Goal: Information Seeking & Learning: Learn about a topic

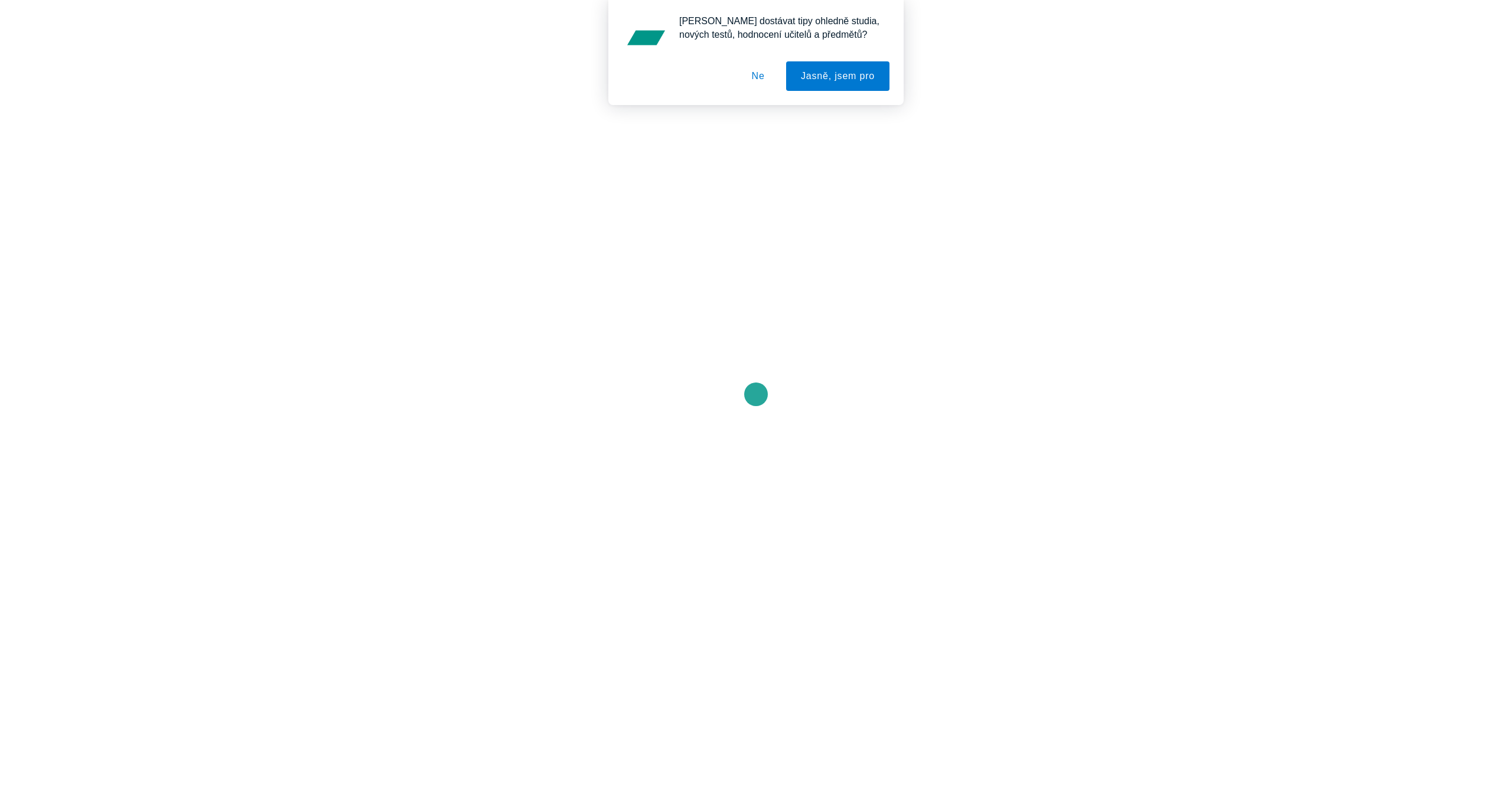
click at [758, 78] on button "Ne" at bounding box center [758, 76] width 42 height 30
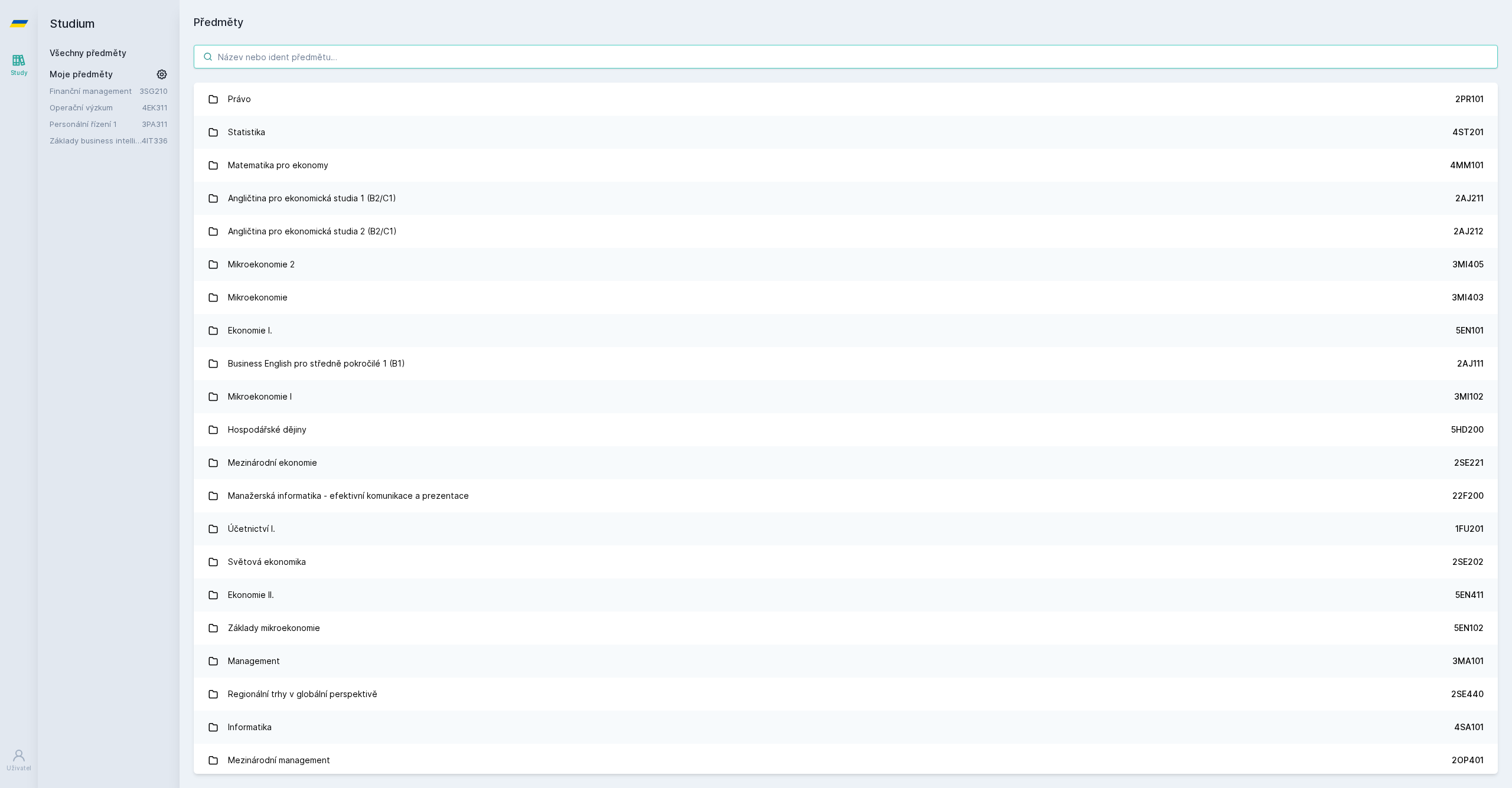
click at [260, 57] on input "search" at bounding box center [846, 56] width 1304 height 23
paste input "3PA311"
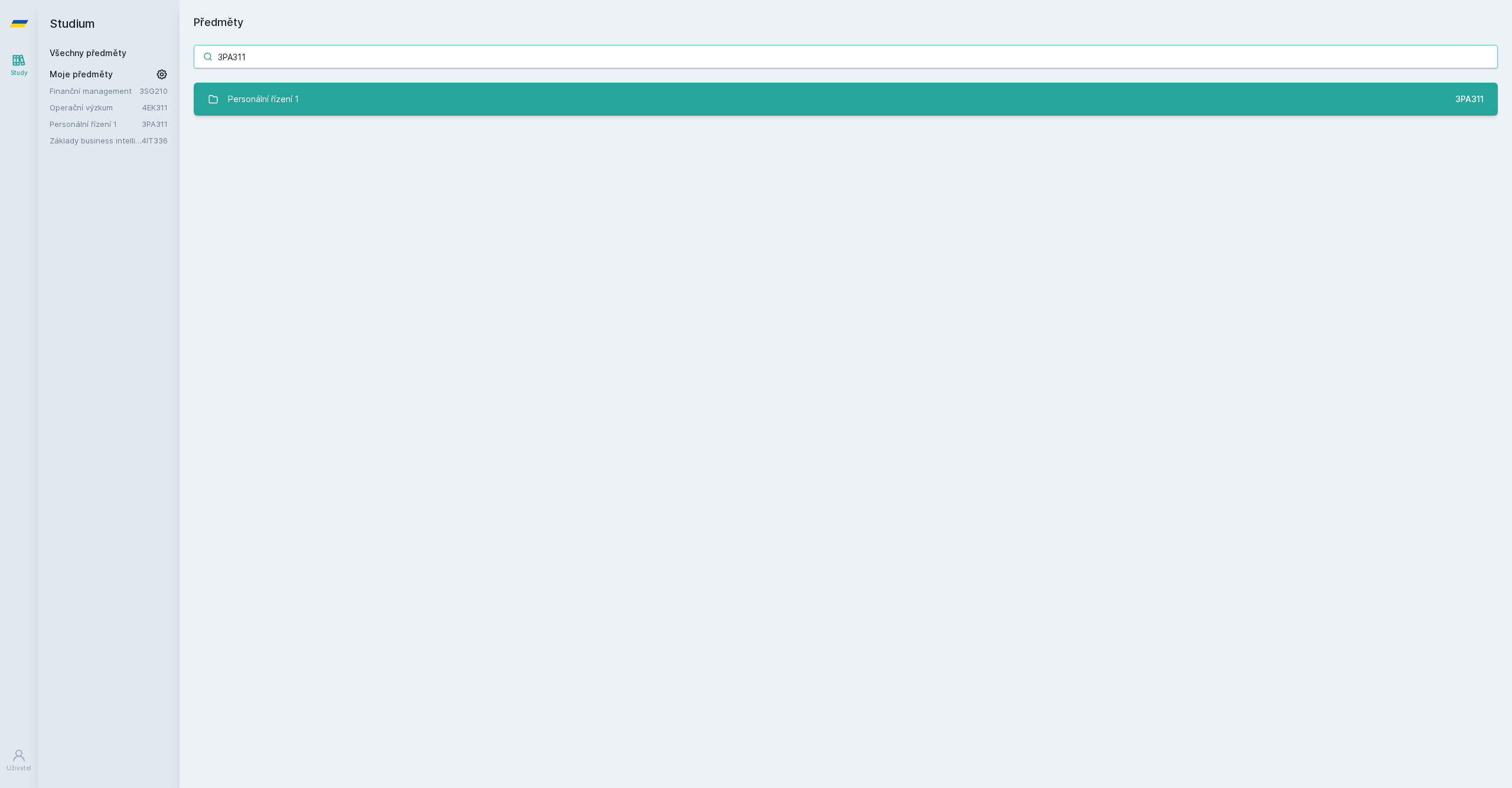
type input "3PA311"
click at [282, 94] on div "Personální řízení 1" at bounding box center [263, 98] width 71 height 23
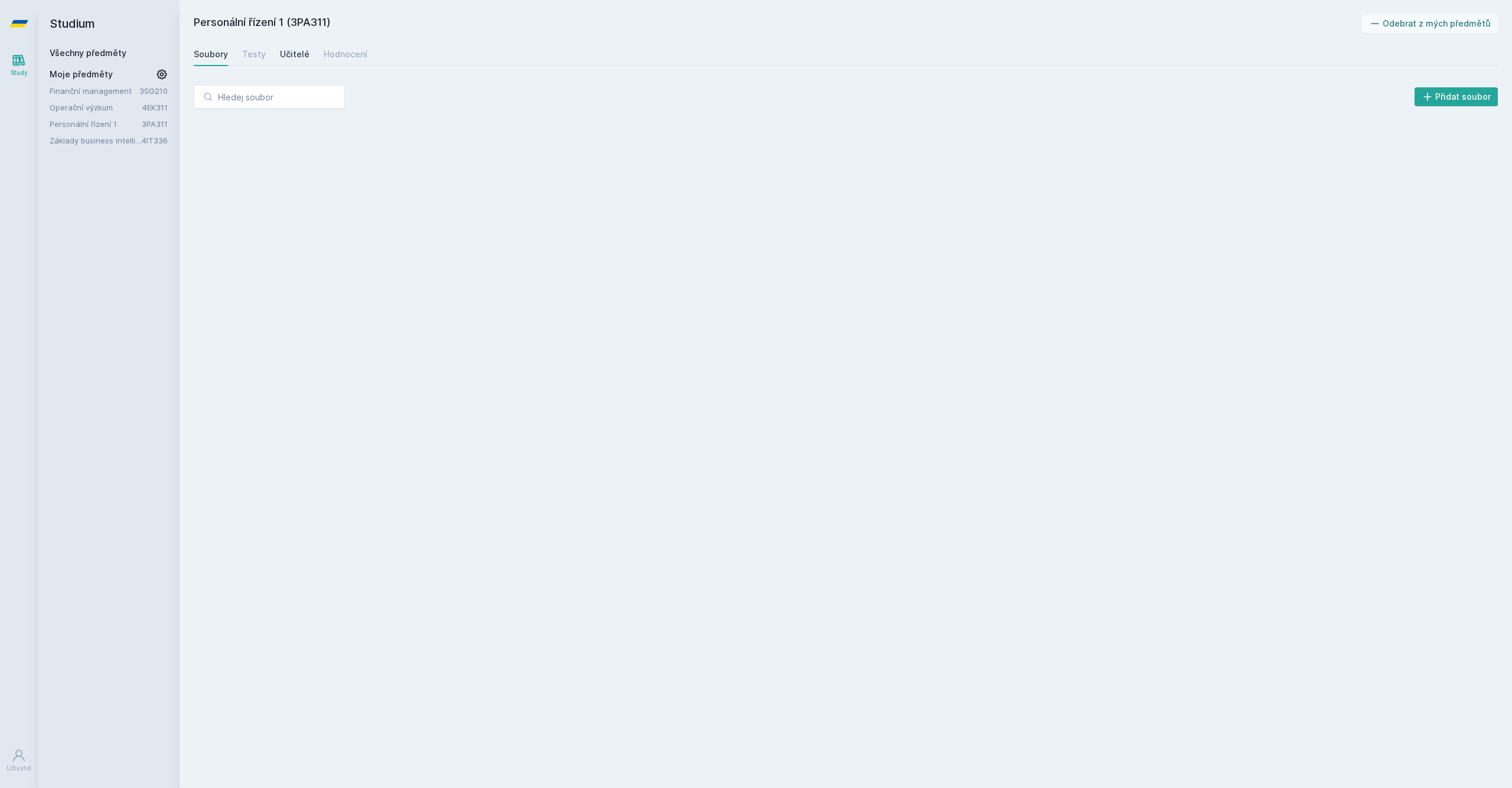
click at [283, 56] on div "Učitelé" at bounding box center [294, 54] width 30 height 12
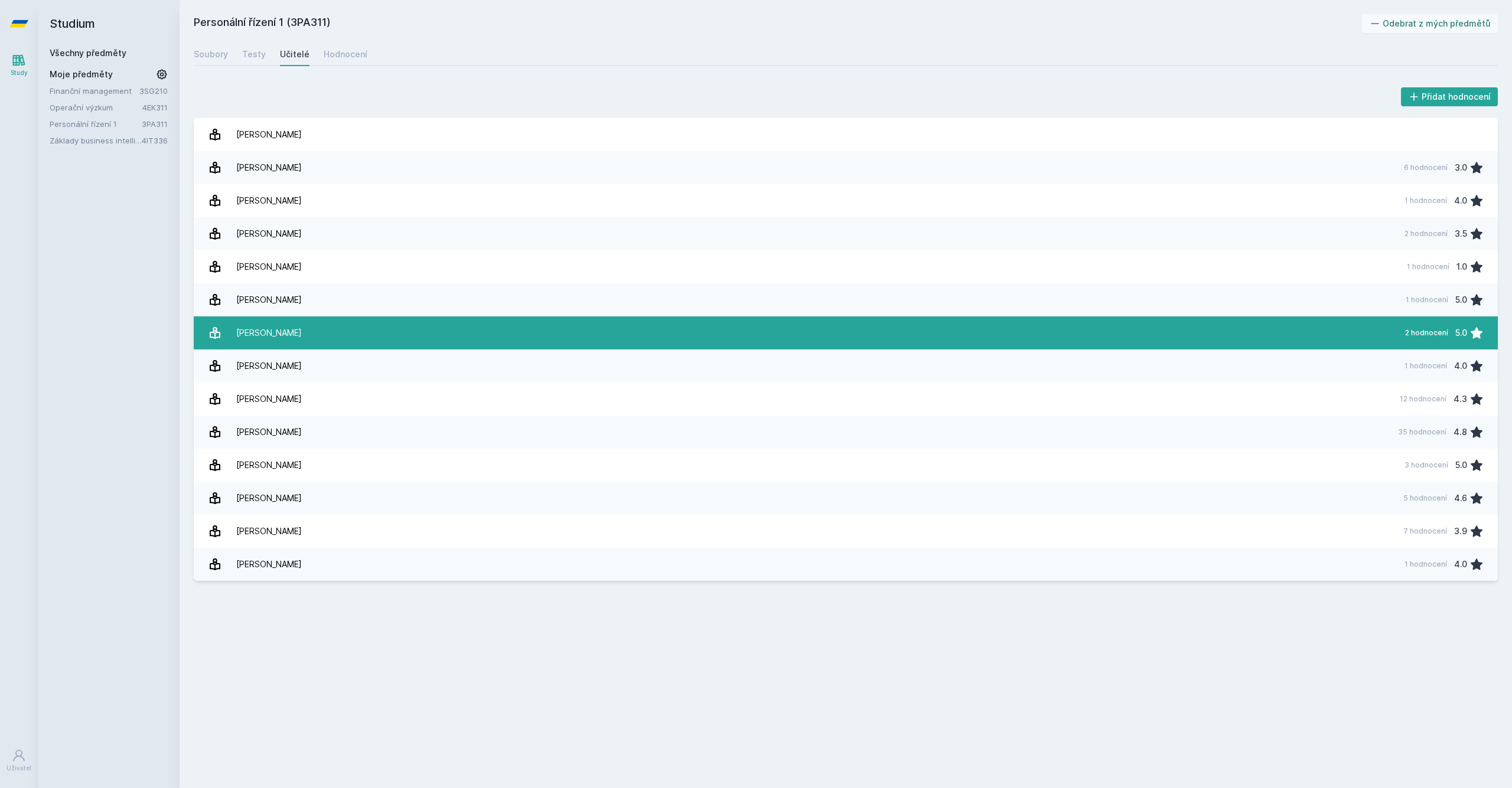
click at [333, 331] on link "[PERSON_NAME] 2 hodnocení 5.0" at bounding box center [846, 333] width 1304 height 33
